Goal: Task Accomplishment & Management: Manage account settings

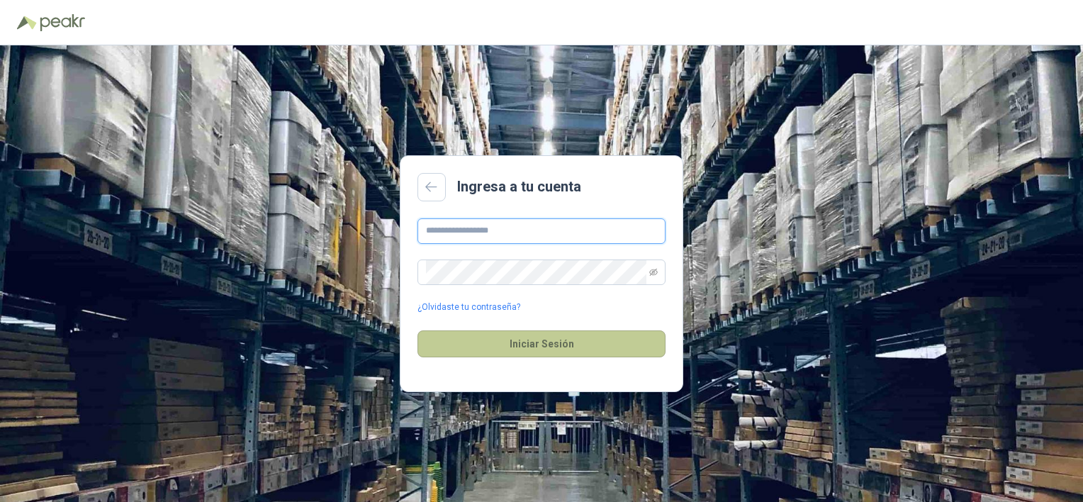
type input "**********"
click at [536, 341] on button "Iniciar Sesión" at bounding box center [541, 343] width 248 height 27
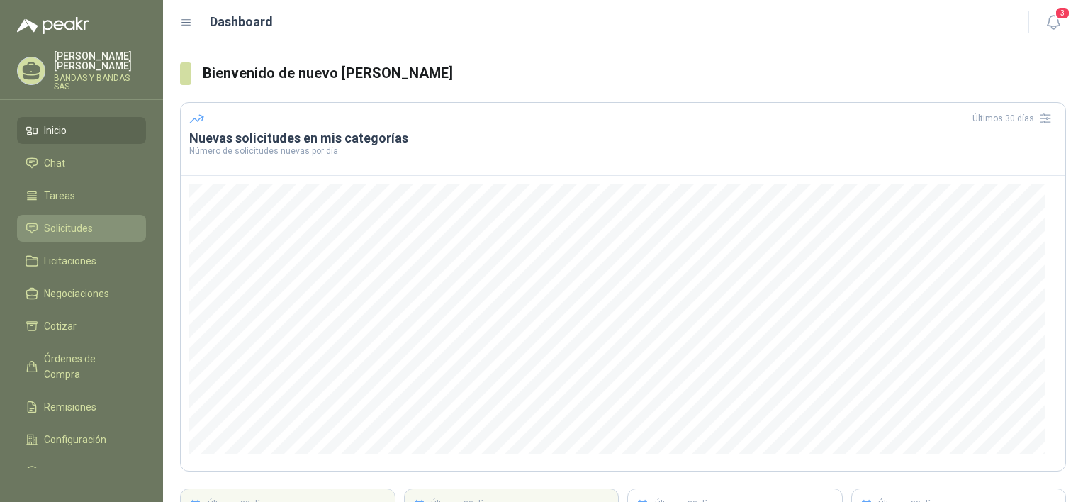
click at [84, 223] on span "Solicitudes" at bounding box center [68, 228] width 49 height 16
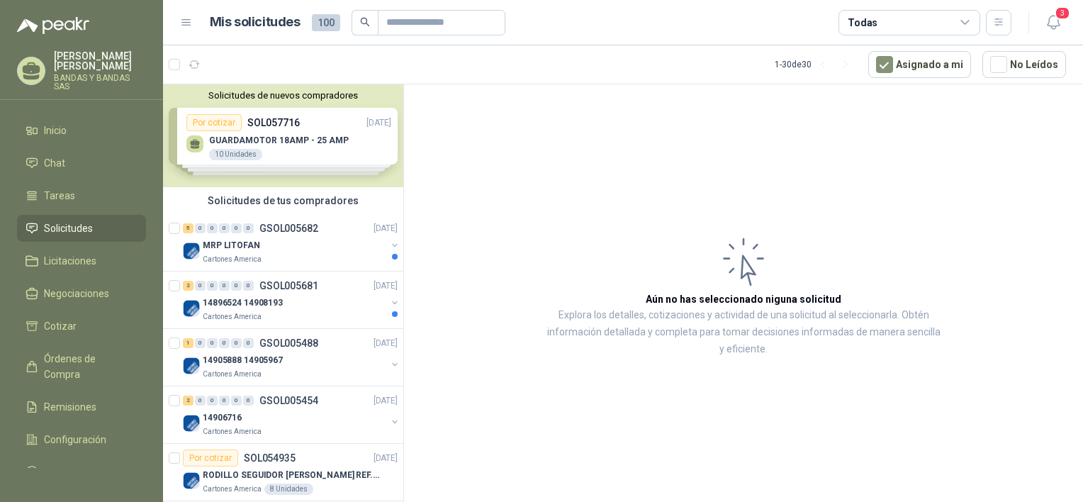
click at [275, 137] on div "Solicitudes de nuevos compradores Por cotizar SOL057716 [DATE] GUARDAMOTOR 18AM…" at bounding box center [283, 135] width 240 height 103
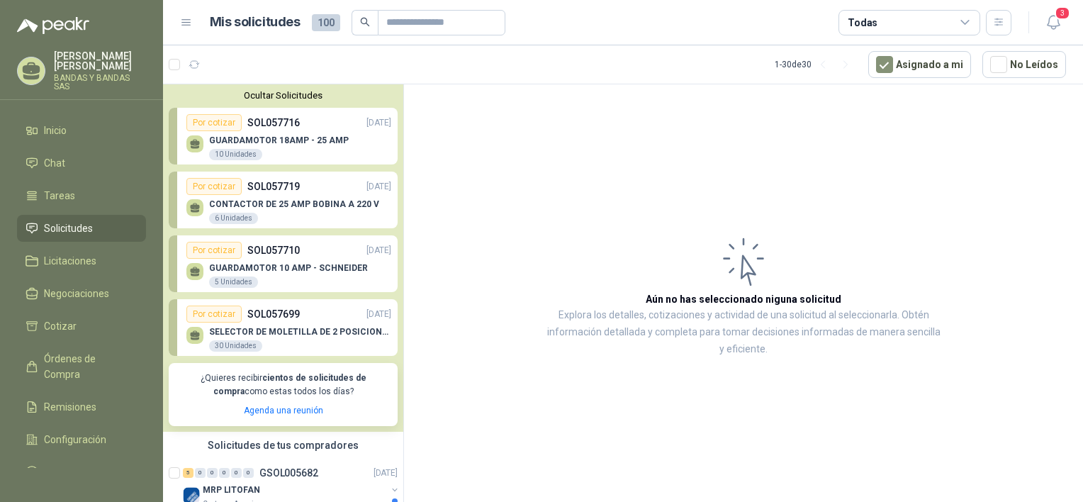
click at [315, 206] on p "CONTACTOR DE 25 AMP BOBINA A 220 V" at bounding box center [294, 204] width 170 height 10
click at [311, 248] on div "Por cotizar SOL057710 [DATE]" at bounding box center [288, 250] width 205 height 17
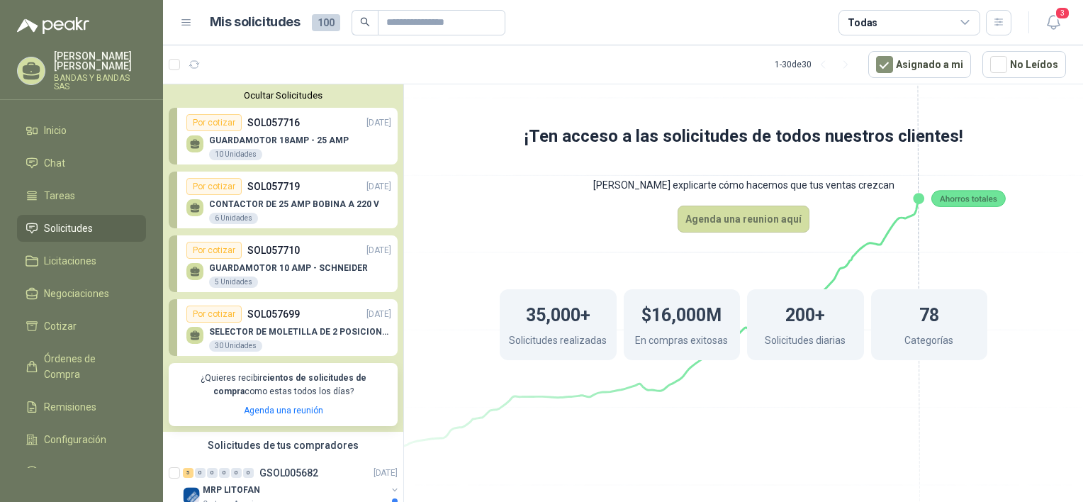
click at [313, 320] on div "Por cotizar SOL057699 [DATE]" at bounding box center [288, 313] width 205 height 17
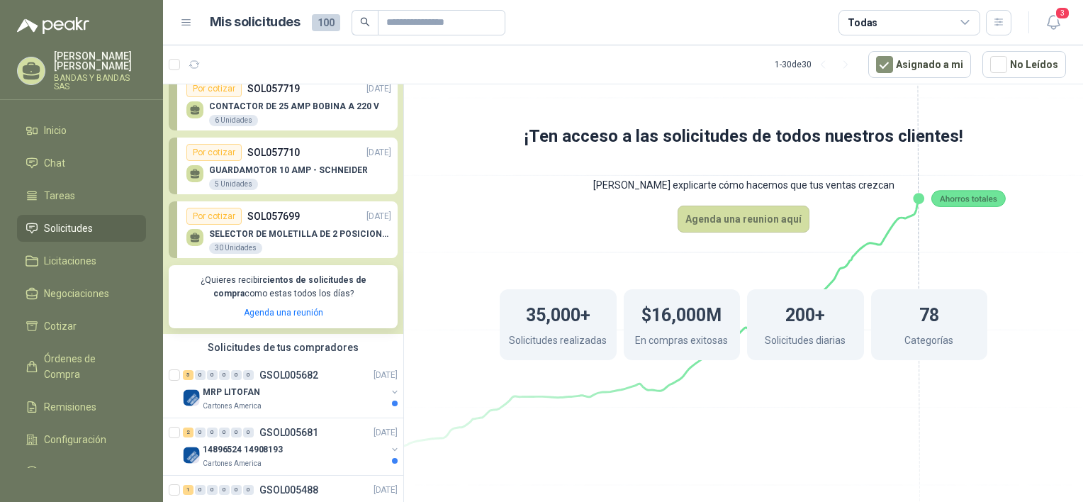
scroll to position [142, 0]
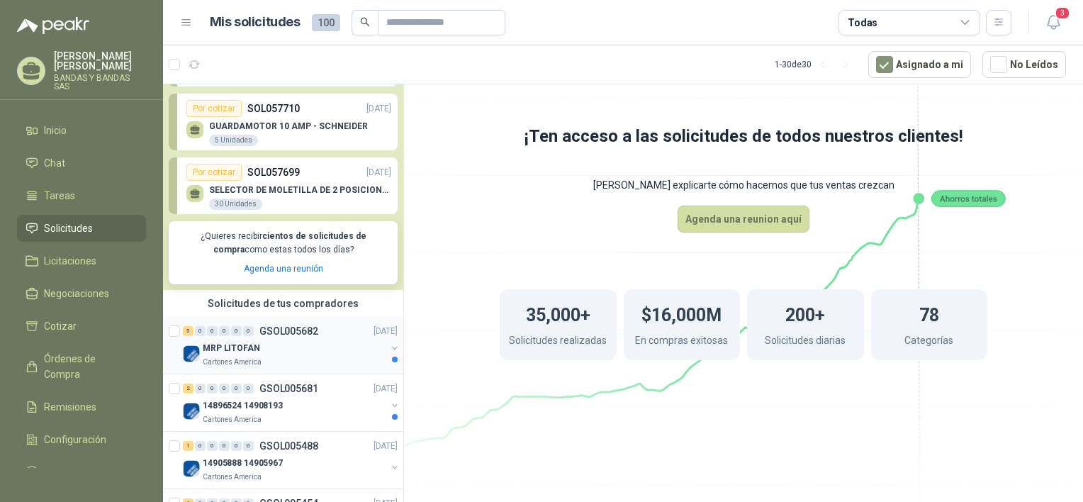
click at [288, 343] on div "MRP LITOFAN" at bounding box center [295, 347] width 184 height 17
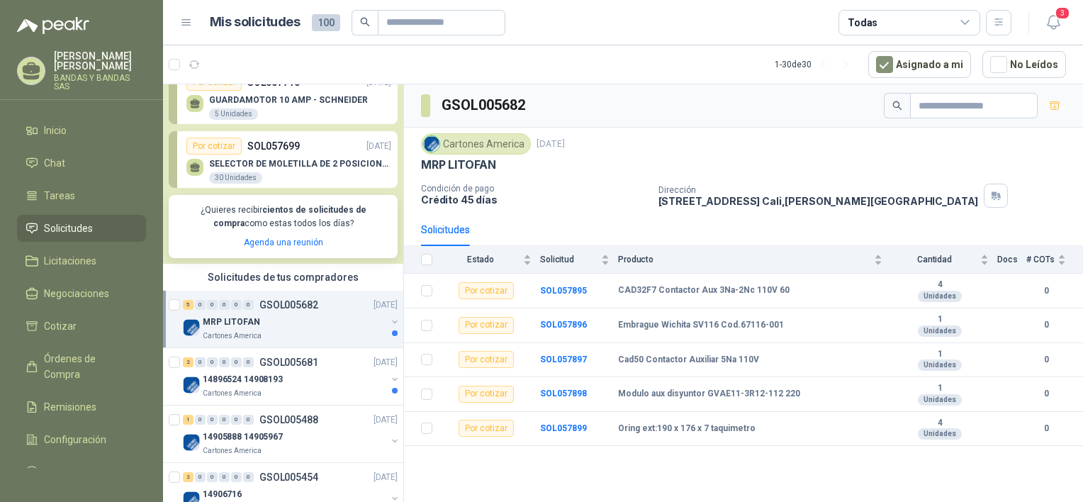
scroll to position [283, 0]
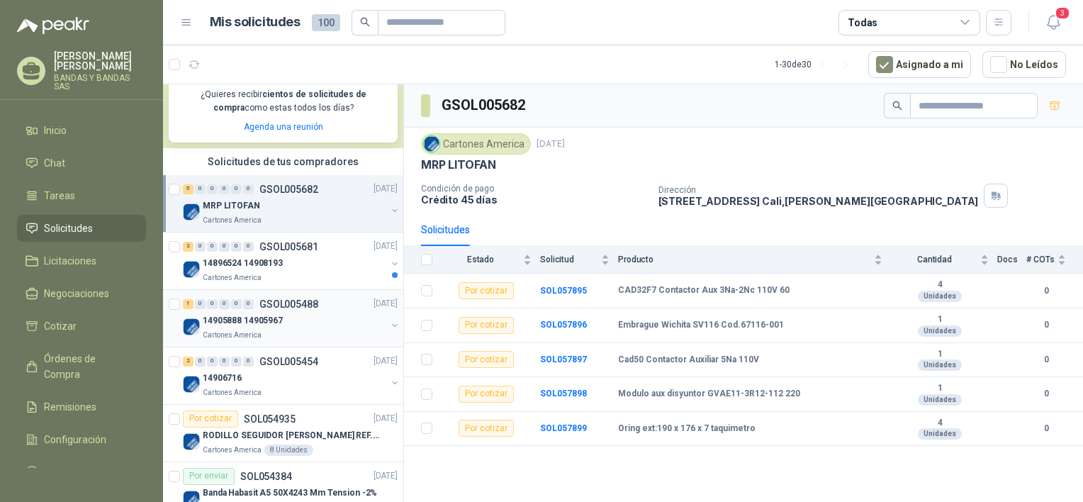
click at [251, 312] on div "14905888 14905967" at bounding box center [295, 320] width 184 height 17
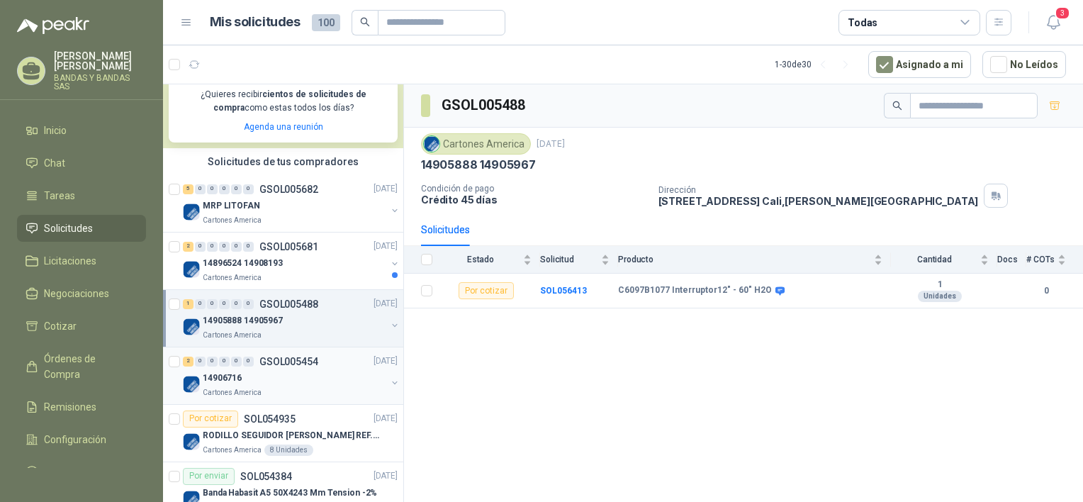
click at [281, 373] on div "14906716" at bounding box center [295, 378] width 184 height 17
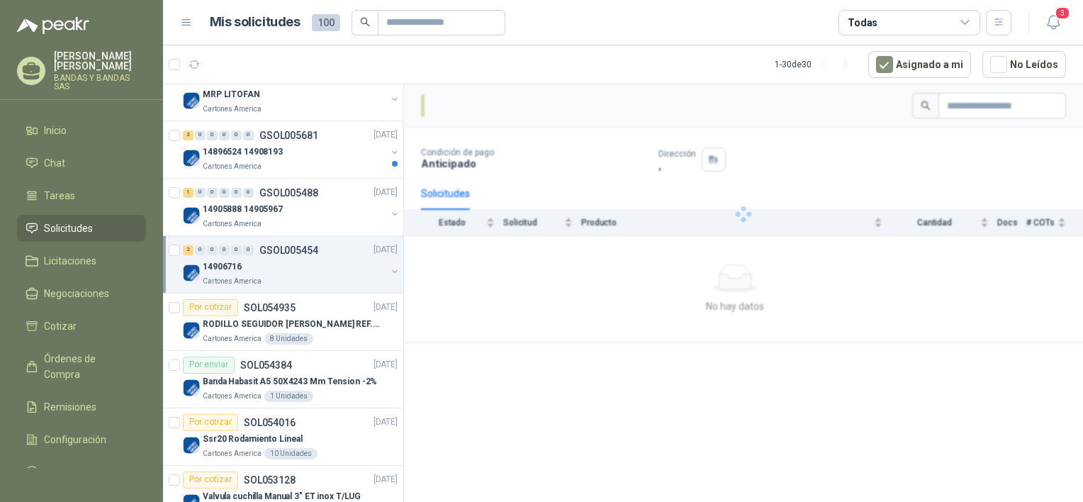
scroll to position [425, 0]
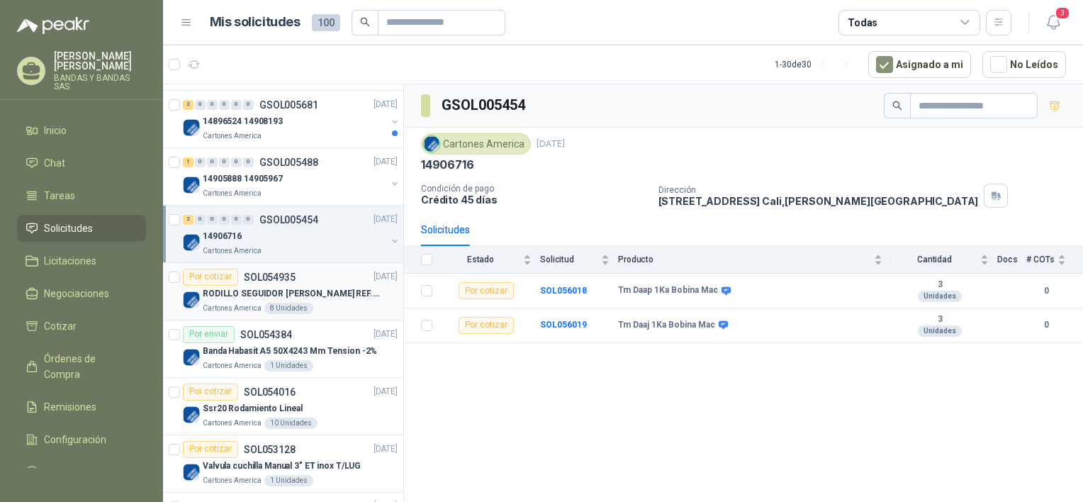
click at [300, 283] on div "Por cotizar SOL054935 [DATE]" at bounding box center [290, 277] width 215 height 17
